Goal: Task Accomplishment & Management: Manage account settings

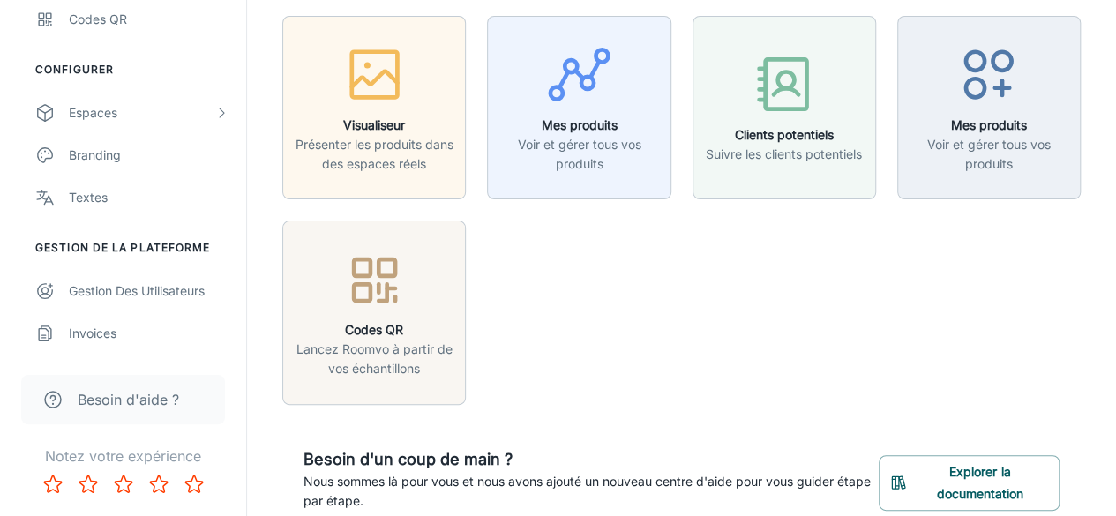
scroll to position [57, 0]
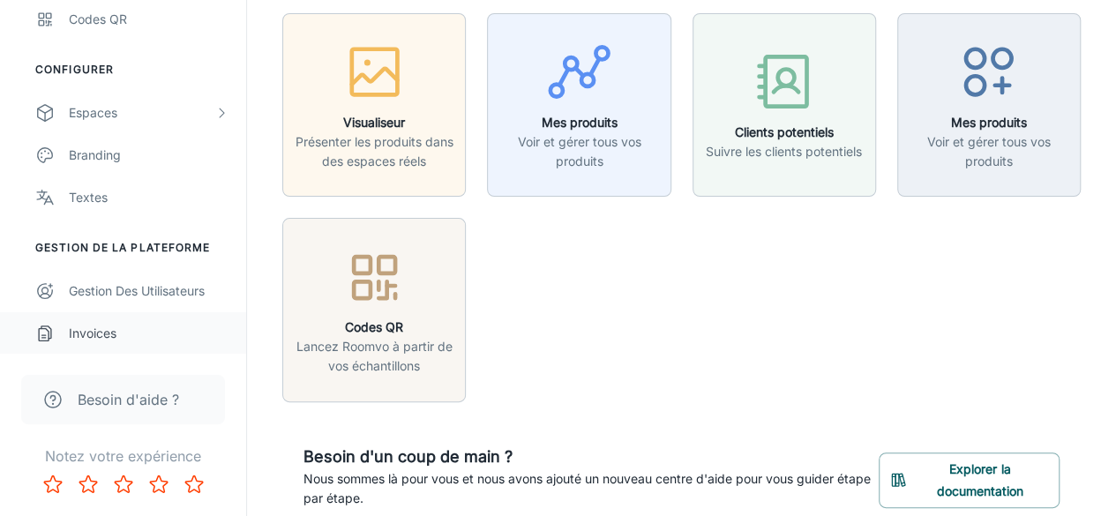
click at [108, 353] on link "Invoices" at bounding box center [123, 333] width 246 height 42
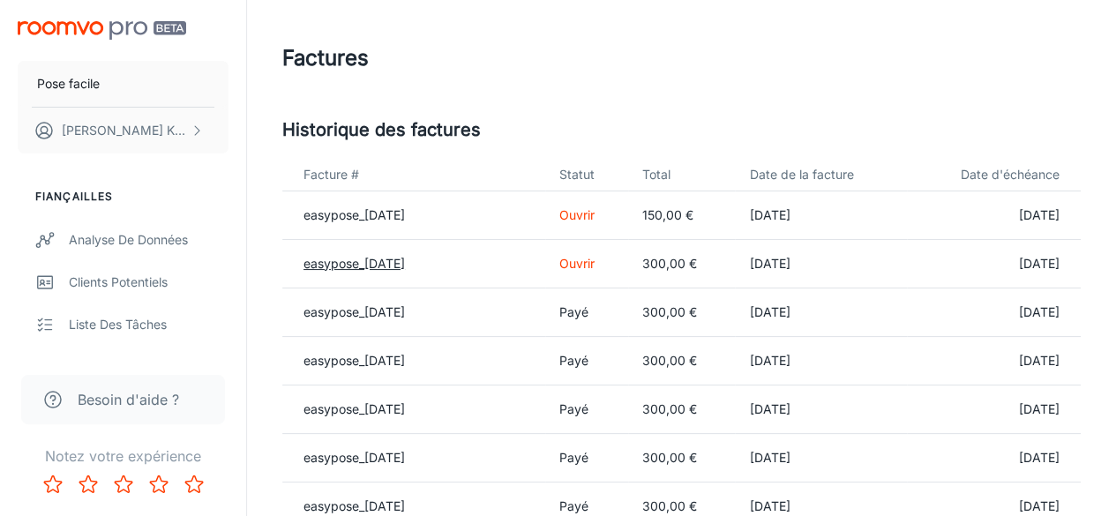
click at [405, 269] on font "easypose_[DATE]" at bounding box center [353, 263] width 101 height 15
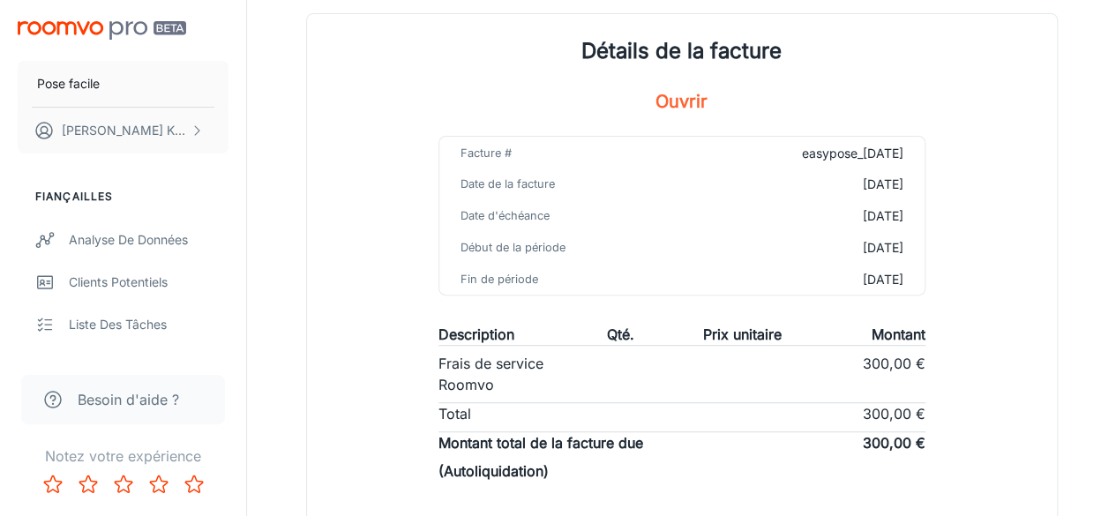
scroll to position [59, 0]
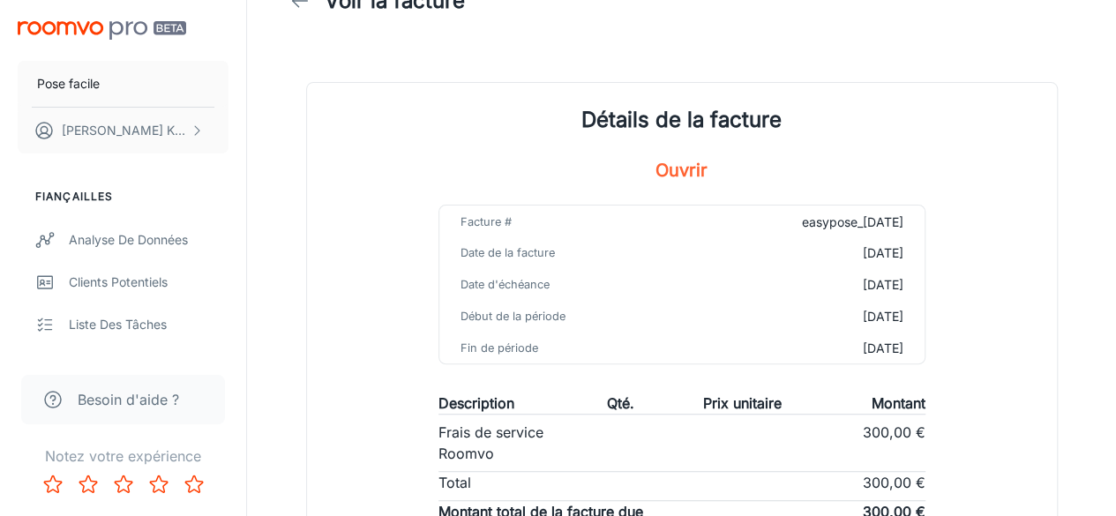
click at [662, 175] on font "Ouvrir" at bounding box center [681, 170] width 52 height 21
click at [683, 166] on font "Ouvrir" at bounding box center [681, 170] width 52 height 21
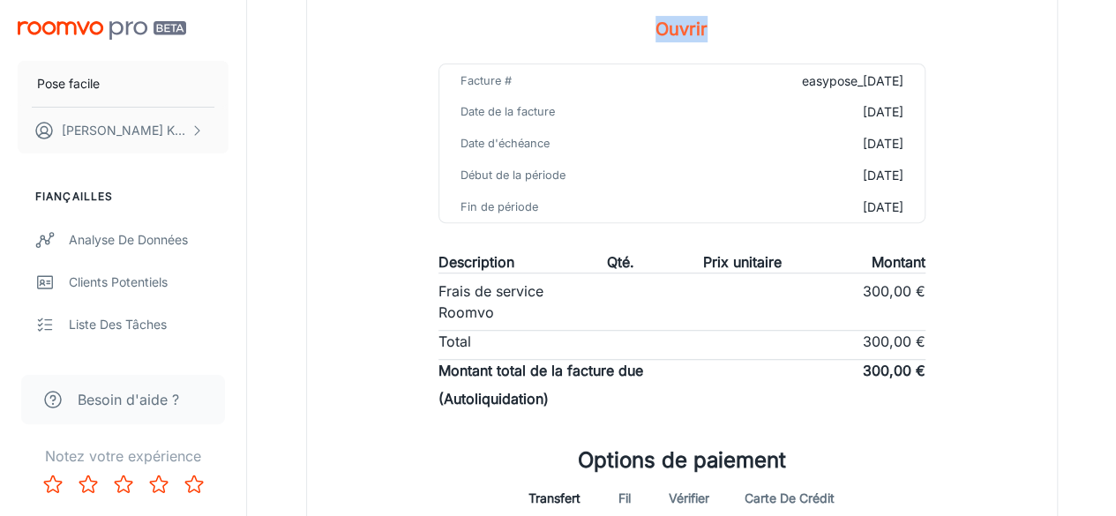
scroll to position [0, 0]
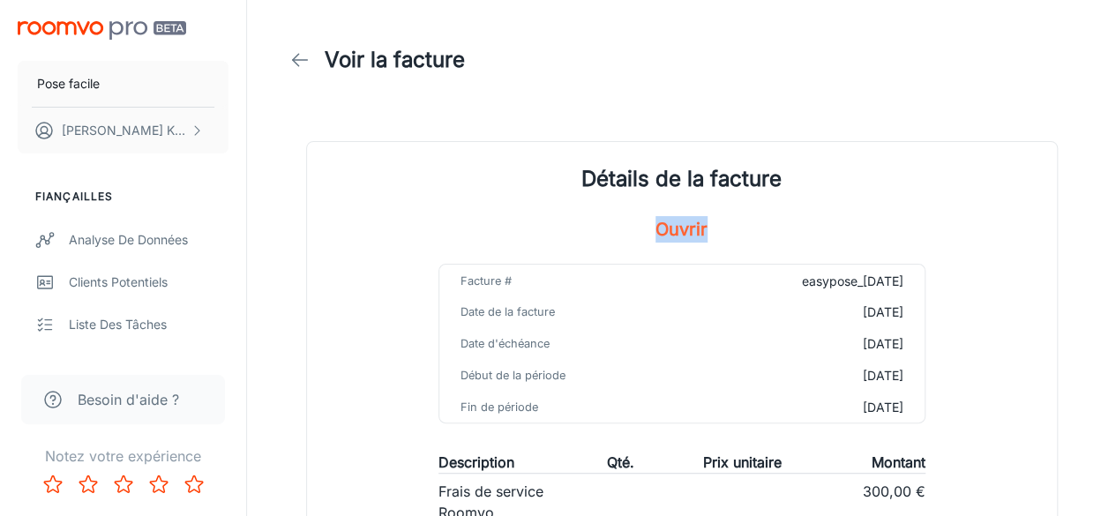
click at [293, 57] on icon at bounding box center [299, 59] width 21 height 21
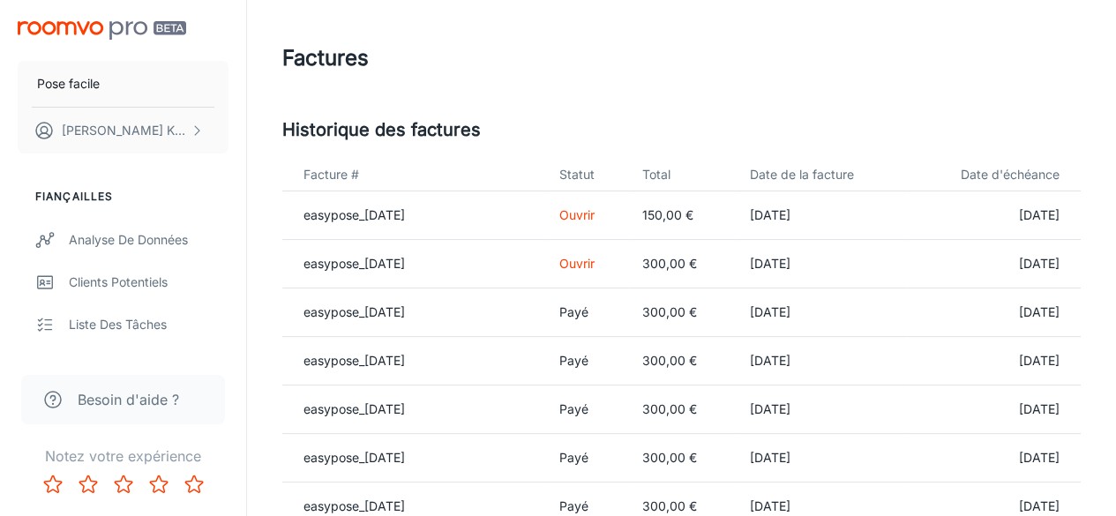
click at [789, 257] on font "[DATE]" at bounding box center [769, 264] width 41 height 15
click at [378, 261] on font "easypose_[DATE]" at bounding box center [353, 263] width 101 height 15
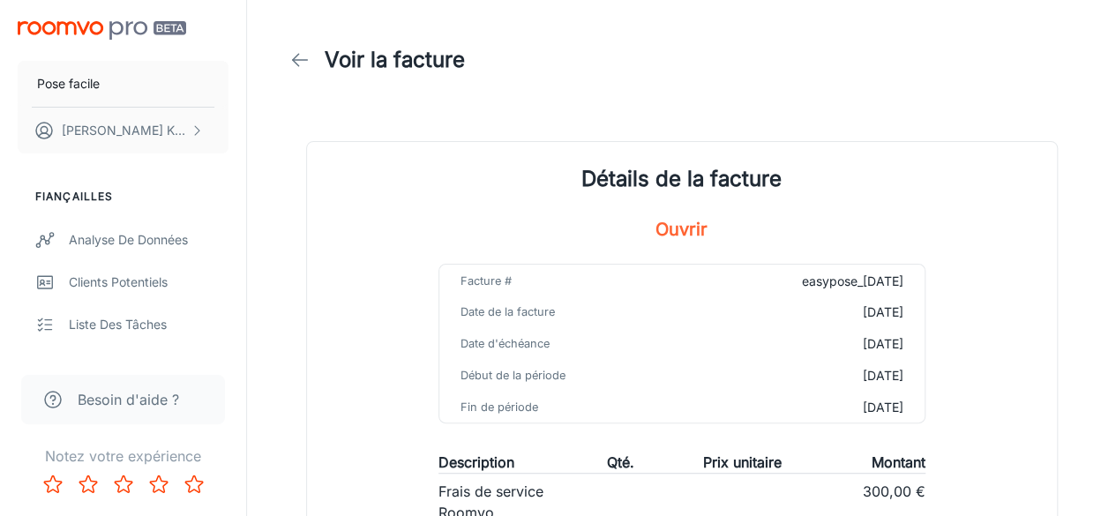
click at [306, 63] on icon at bounding box center [299, 59] width 21 height 21
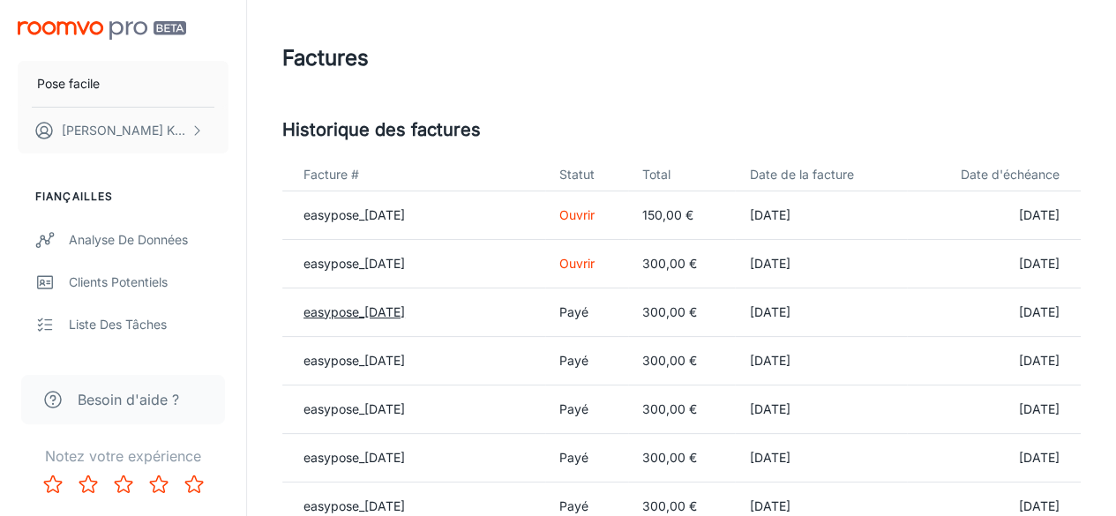
click at [400, 310] on font "easypose_[DATE]" at bounding box center [353, 311] width 101 height 15
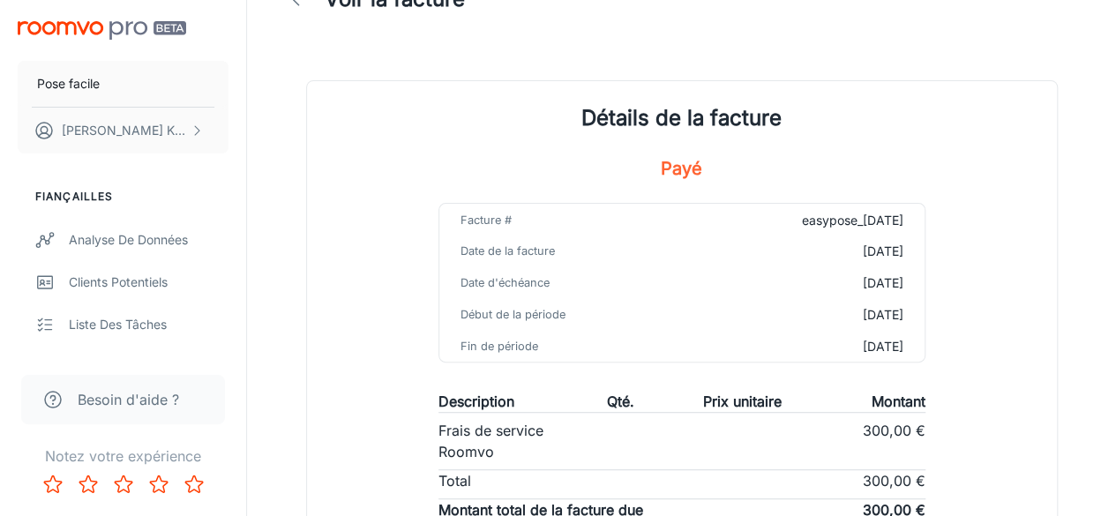
scroll to position [11, 0]
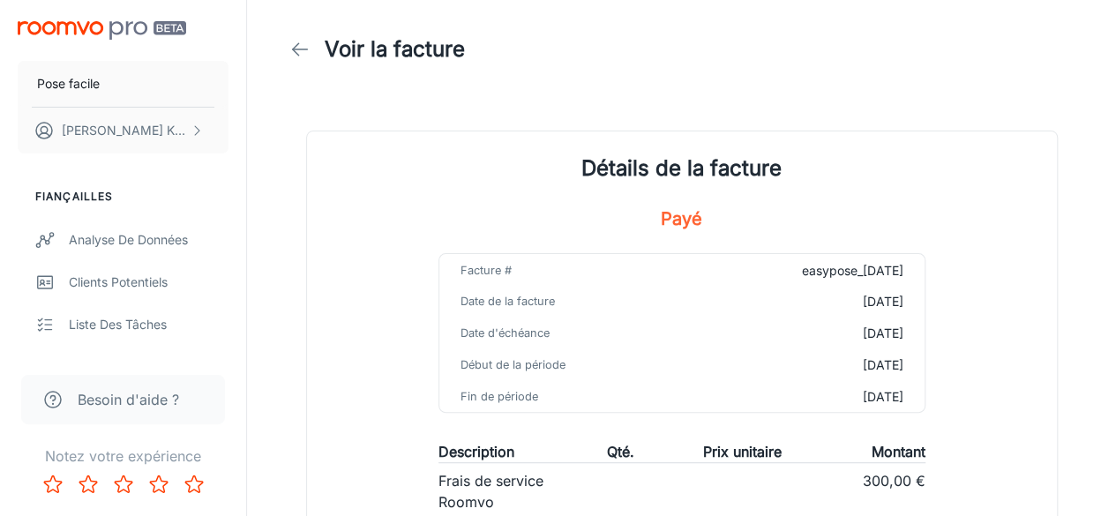
click at [298, 39] on icon at bounding box center [299, 49] width 21 height 21
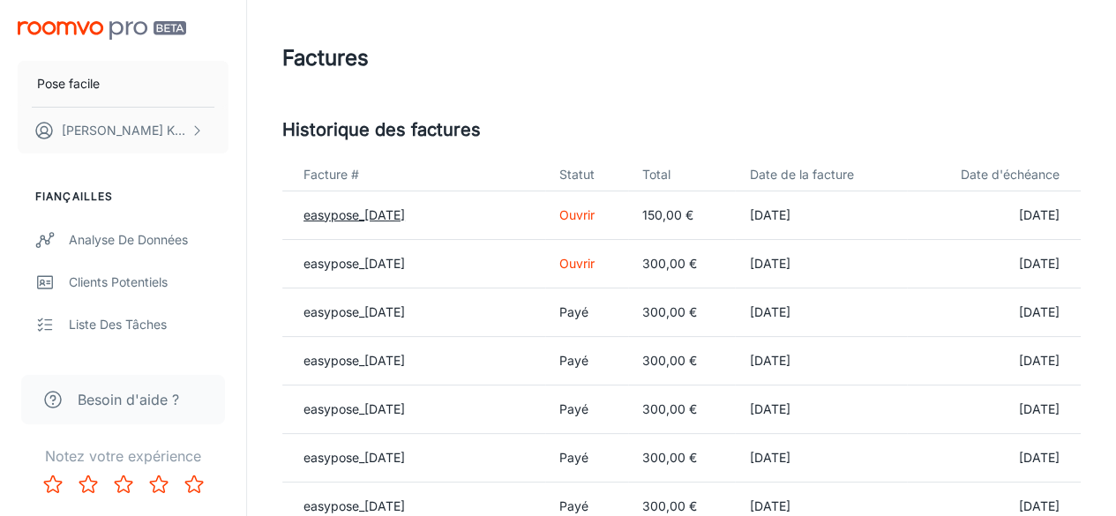
click at [405, 212] on font "easypose_[DATE]" at bounding box center [353, 214] width 101 height 15
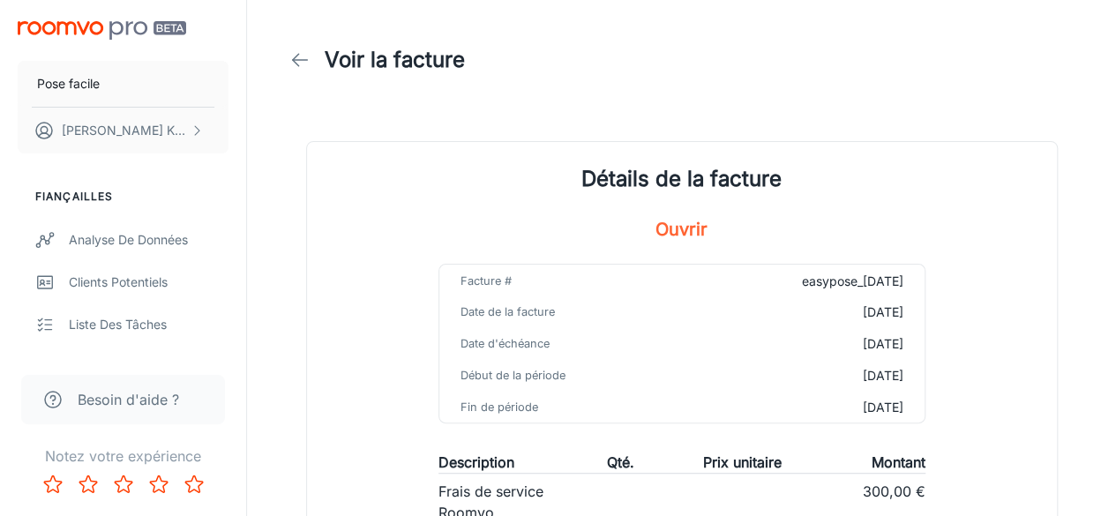
click at [665, 232] on font "Ouvrir" at bounding box center [681, 229] width 52 height 21
click at [298, 64] on icon at bounding box center [299, 59] width 21 height 21
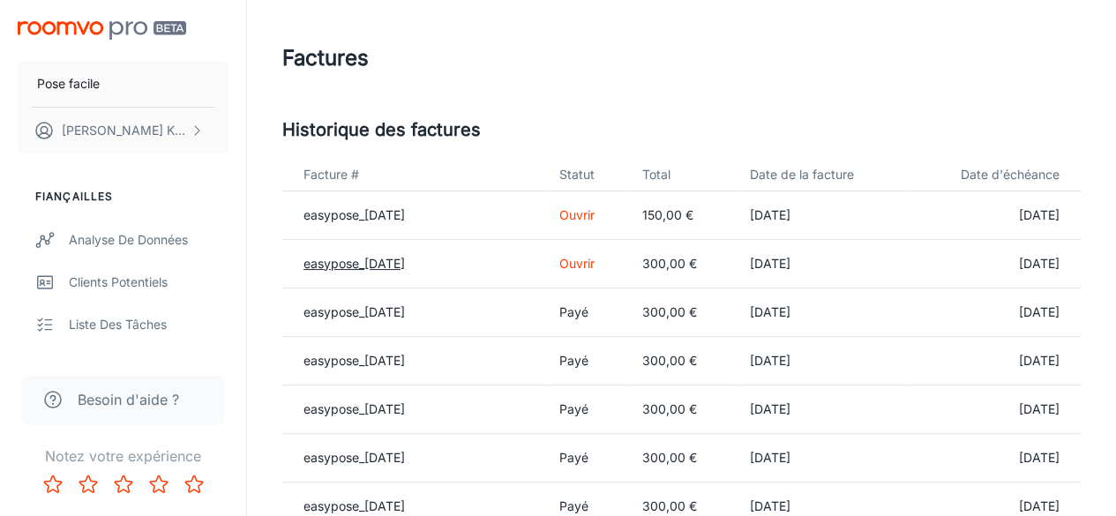
click at [405, 257] on font "easypose_[DATE]" at bounding box center [353, 263] width 101 height 15
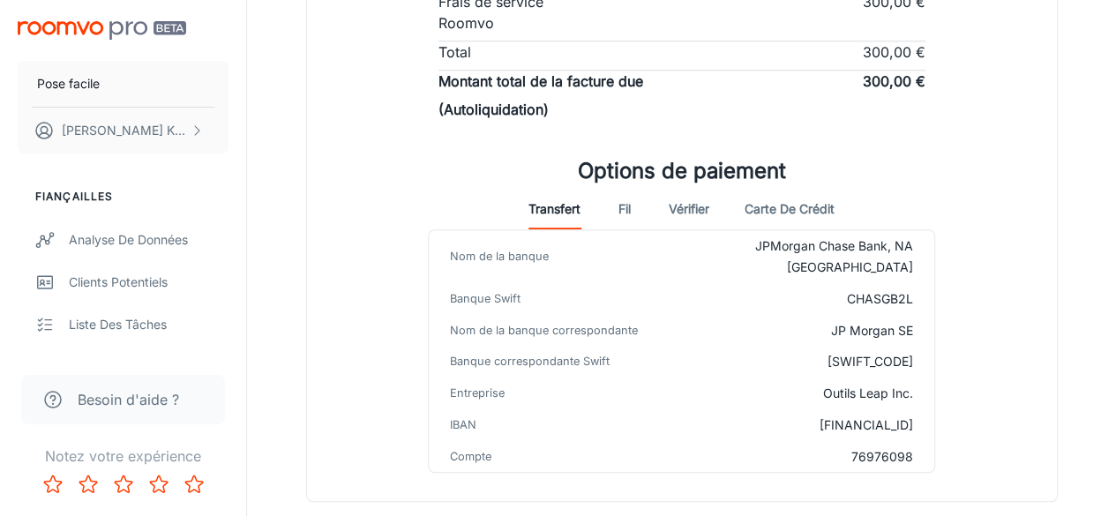
click at [690, 215] on button "Vérifier" at bounding box center [689, 208] width 41 height 42
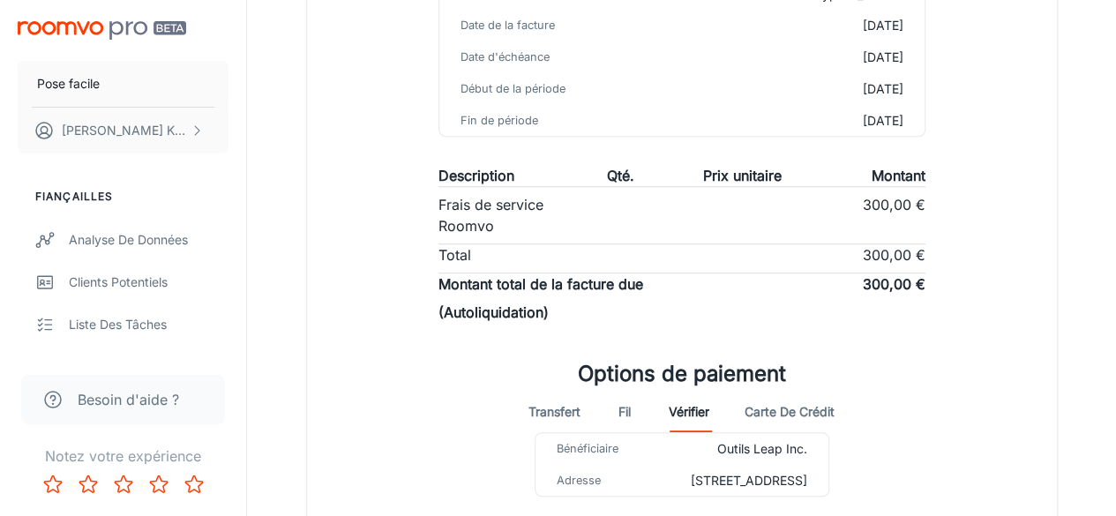
scroll to position [427, 0]
